Goal: Information Seeking & Learning: Learn about a topic

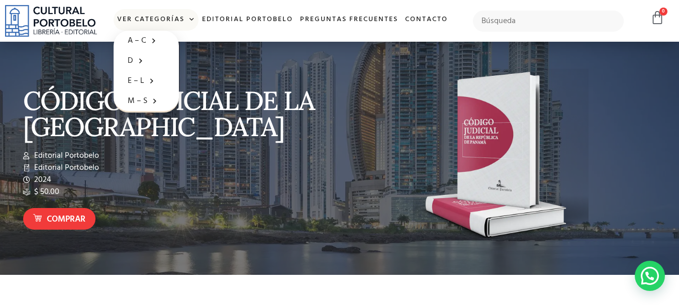
click at [171, 18] on link "Ver Categorías" at bounding box center [156, 20] width 85 height 22
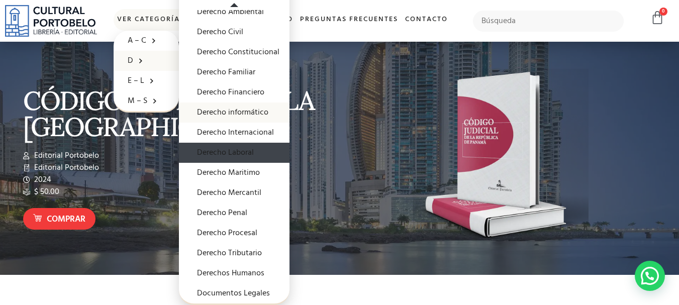
click at [247, 152] on link "Derecho Laboral" at bounding box center [234, 153] width 111 height 20
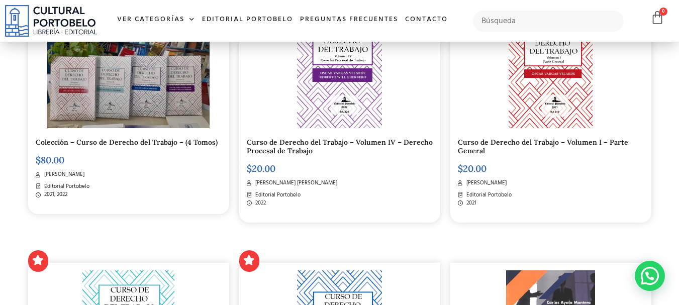
scroll to position [50, 0]
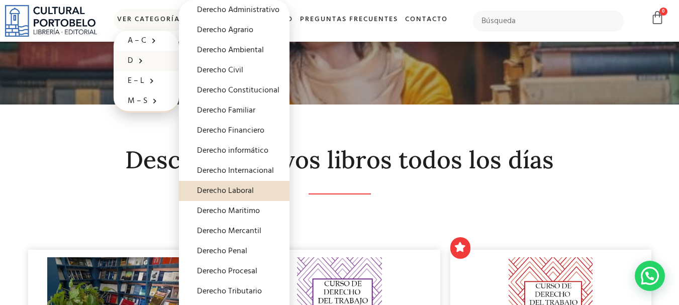
click at [123, 61] on link "D" at bounding box center [146, 61] width 65 height 20
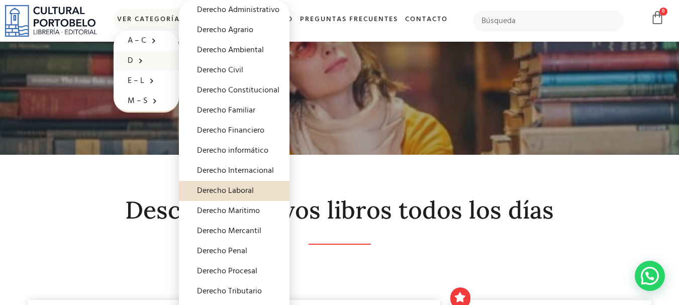
click at [138, 59] on span at bounding box center [138, 61] width 10 height 16
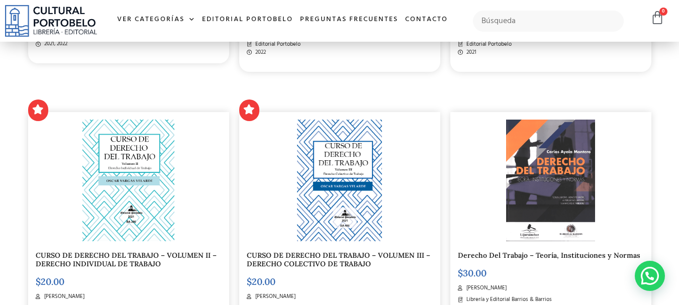
scroll to position [302, 0]
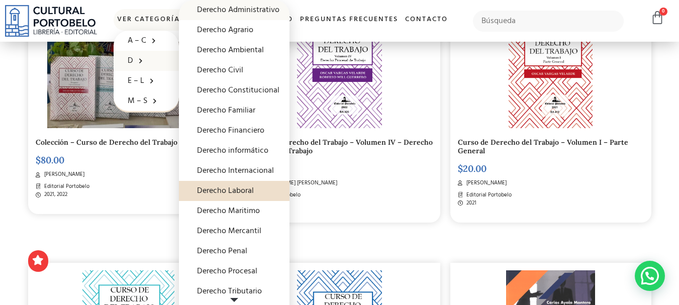
click at [263, 8] on link "Derecho Administrativo" at bounding box center [234, 10] width 111 height 20
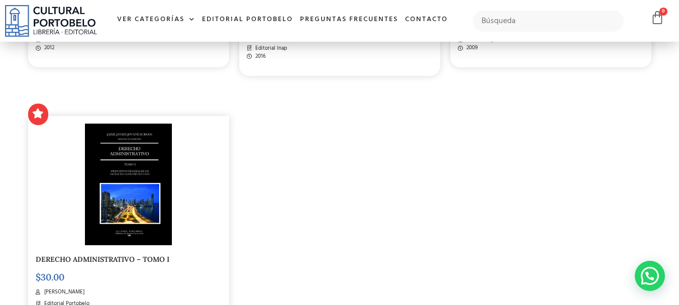
scroll to position [1609, 0]
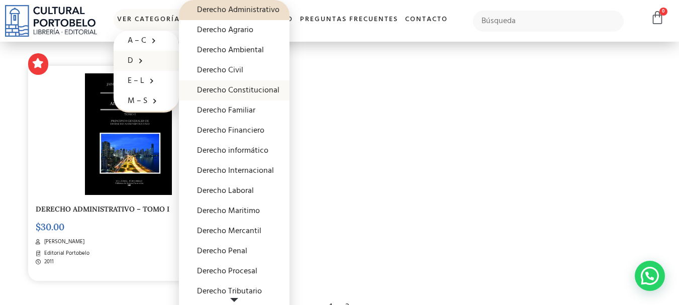
click at [264, 91] on link "Derecho Constitucional" at bounding box center [234, 90] width 111 height 20
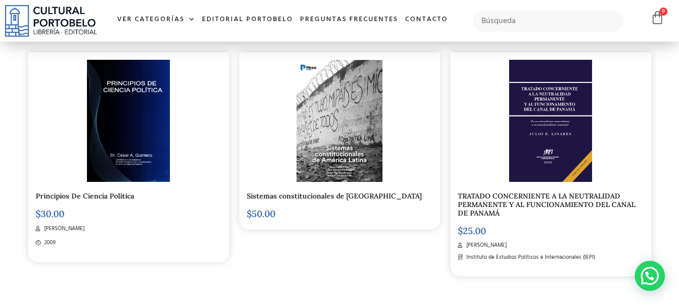
scroll to position [1559, 0]
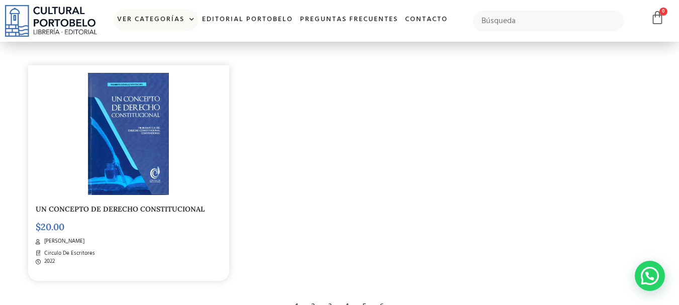
click at [129, 17] on link "Ver Categorías" at bounding box center [156, 20] width 85 height 22
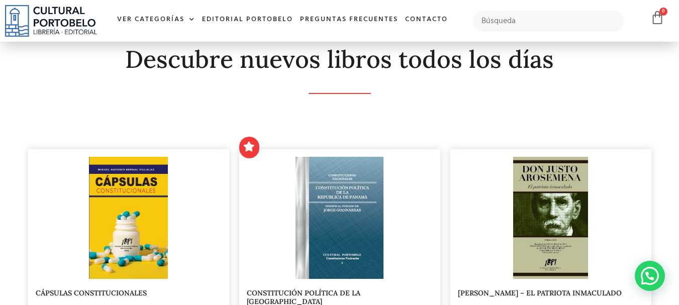
scroll to position [50, 0]
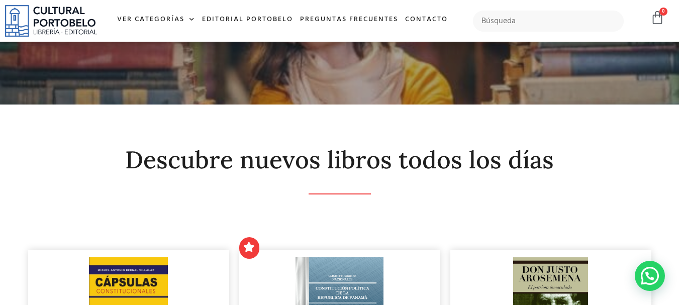
click at [48, 32] on img at bounding box center [51, 21] width 92 height 32
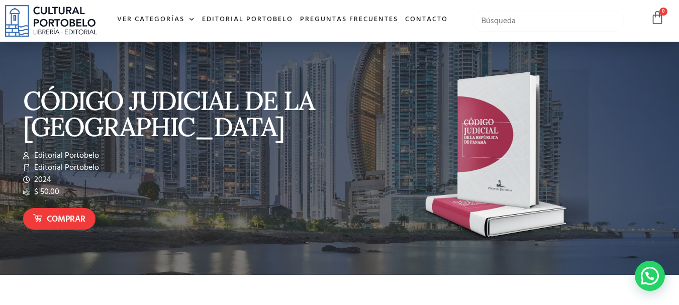
drag, startPoint x: 518, startPoint y: 14, endPoint x: 518, endPoint y: 21, distance: 7.1
click at [518, 19] on input "text" at bounding box center [548, 21] width 151 height 21
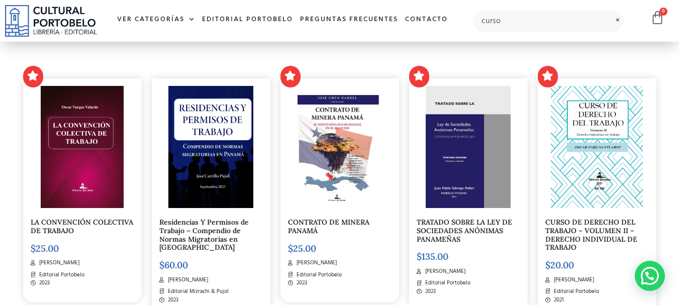
scroll to position [251, 0]
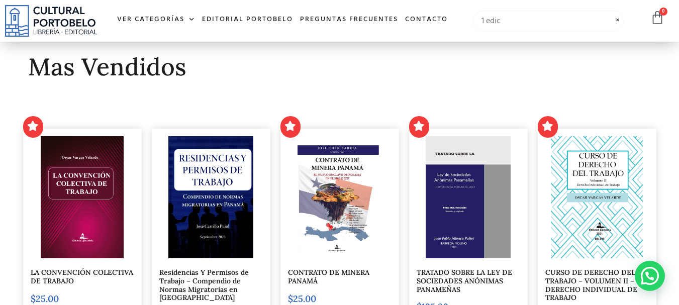
click at [530, 27] on input "1 edic" at bounding box center [548, 21] width 151 height 21
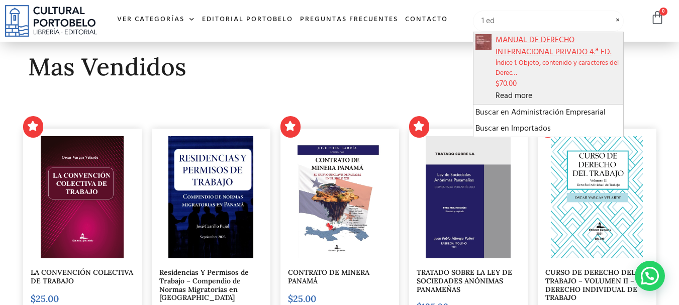
type input "1 ed"
click at [536, 51] on span "MANUAL DE DERECHO INTERNACIONAL PRIVADO 4.ª ED." at bounding box center [559, 46] width 126 height 24
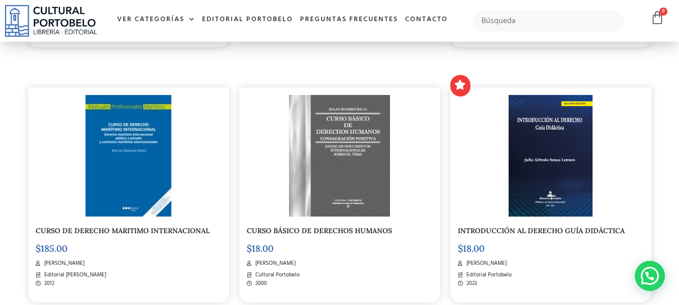
scroll to position [956, 0]
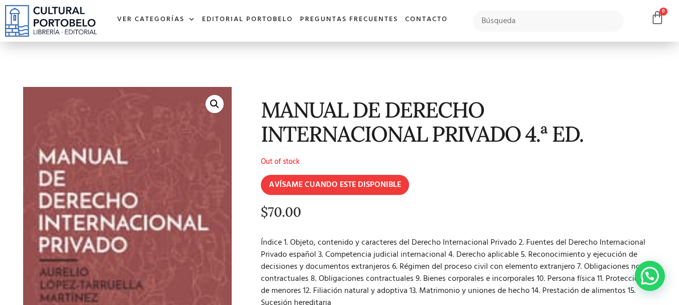
click at [37, 19] on img at bounding box center [51, 21] width 92 height 32
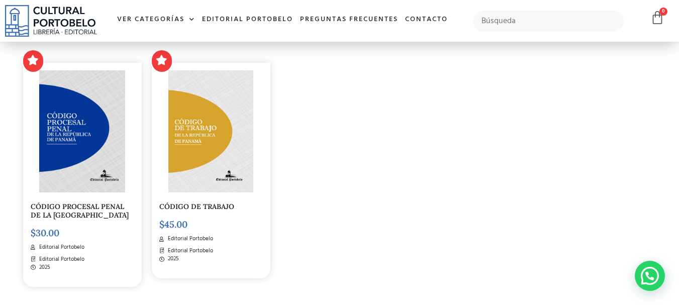
scroll to position [1459, 0]
